Goal: Find specific page/section: Find specific page/section

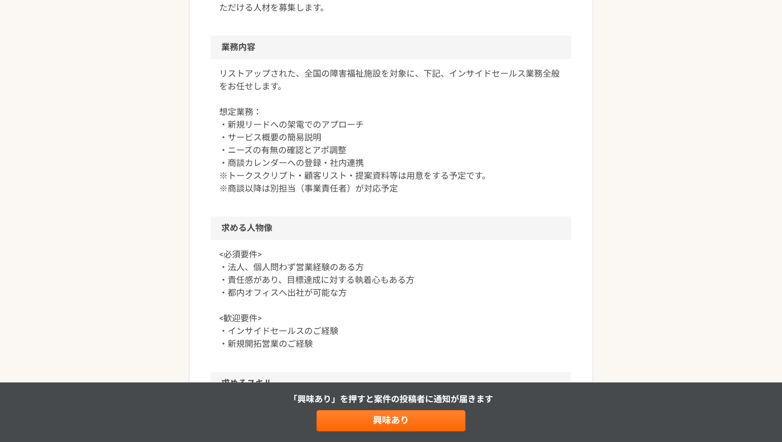
scroll to position [577, 0]
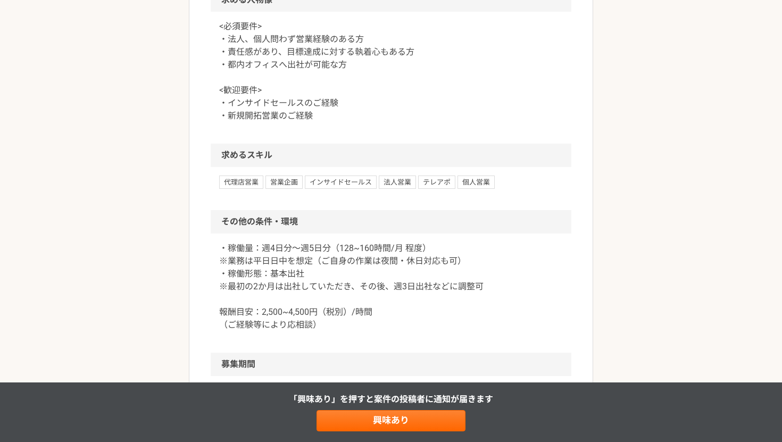
scroll to position [781, 0]
